Goal: Submit feedback/report problem

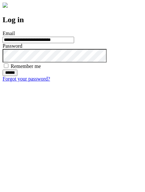
type input "**********"
click at [17, 76] on input "******" at bounding box center [10, 72] width 15 height 6
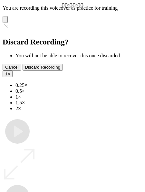
type input "**********"
